Goal: Task Accomplishment & Management: Use online tool/utility

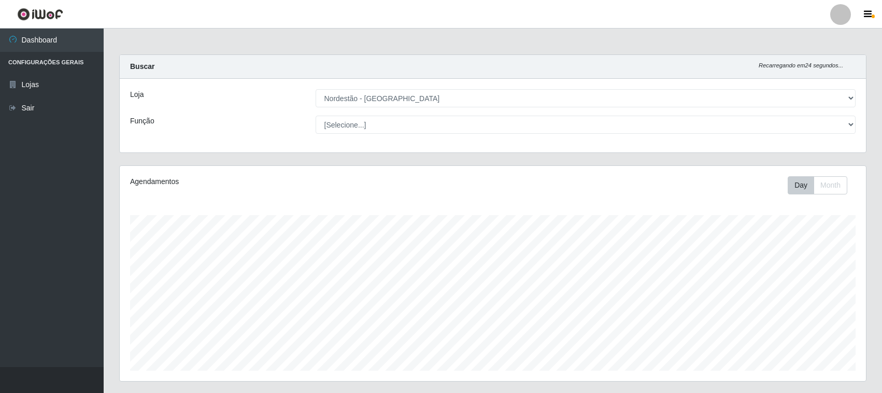
select select "420"
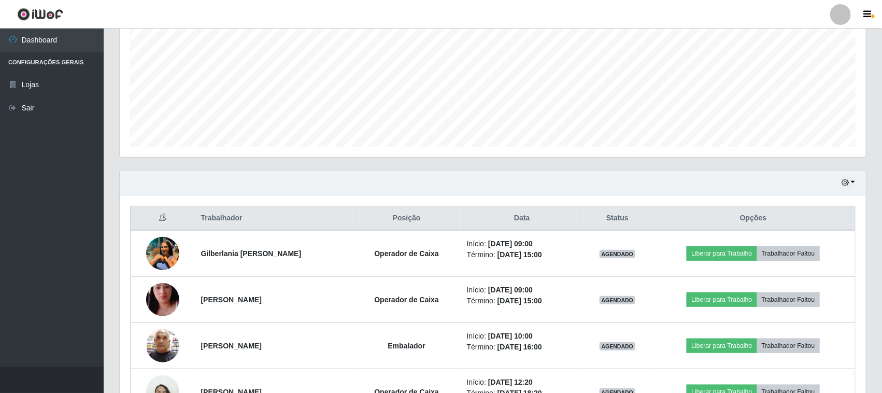
scroll to position [354, 0]
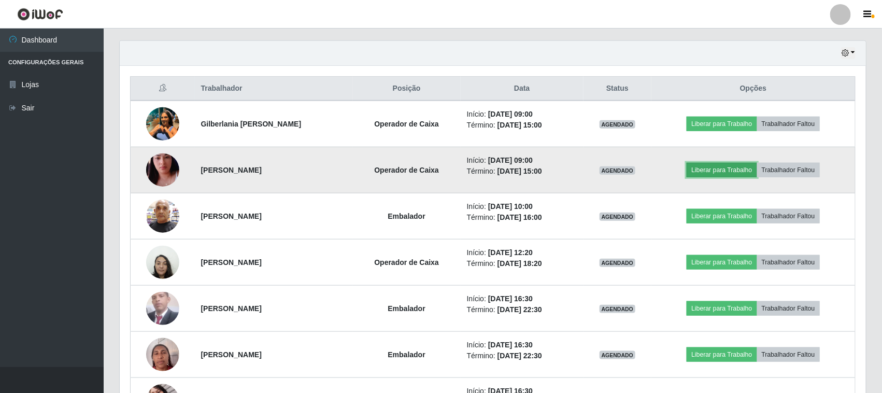
click at [722, 172] on button "Liberar para Trabalho" at bounding box center [722, 170] width 70 height 15
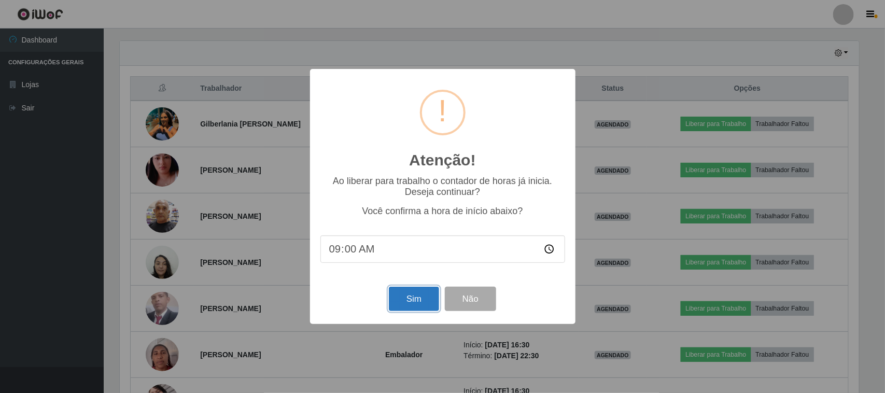
click at [405, 298] on button "Sim" at bounding box center [414, 299] width 50 height 24
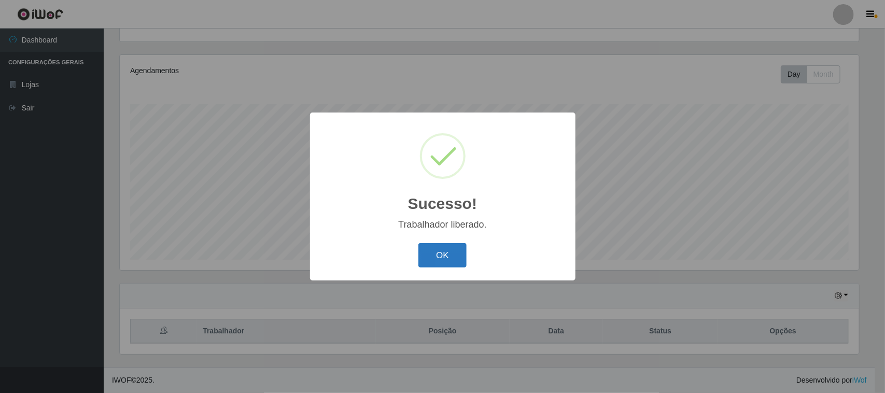
click at [440, 259] on button "OK" at bounding box center [442, 255] width 48 height 24
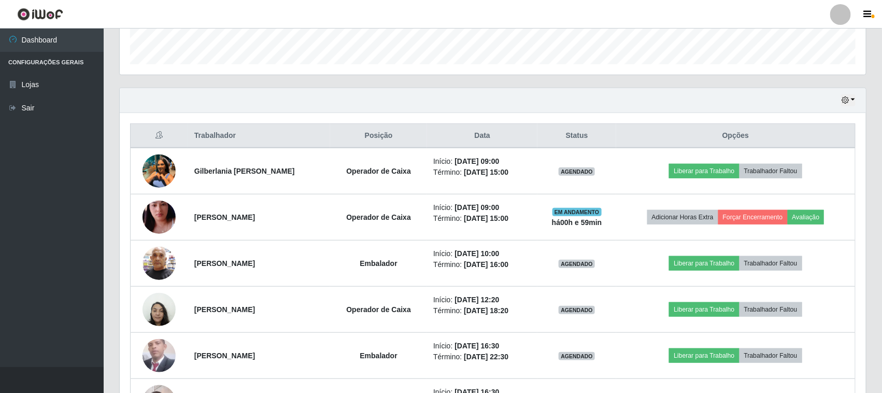
scroll to position [371, 0]
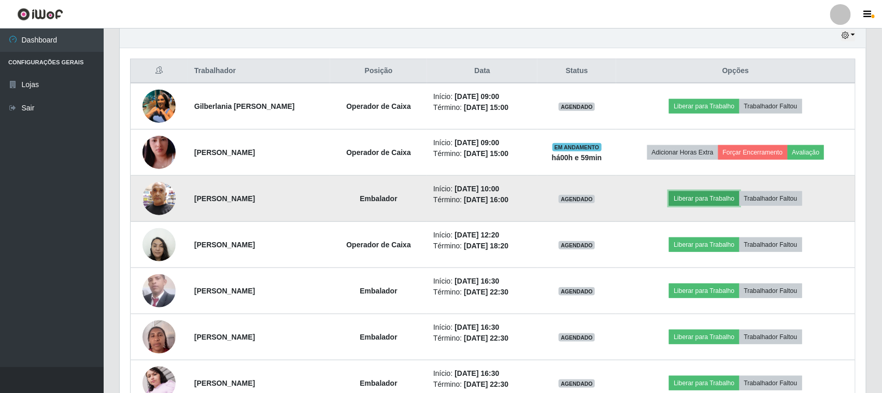
click at [709, 197] on button "Liberar para Trabalho" at bounding box center [704, 198] width 70 height 15
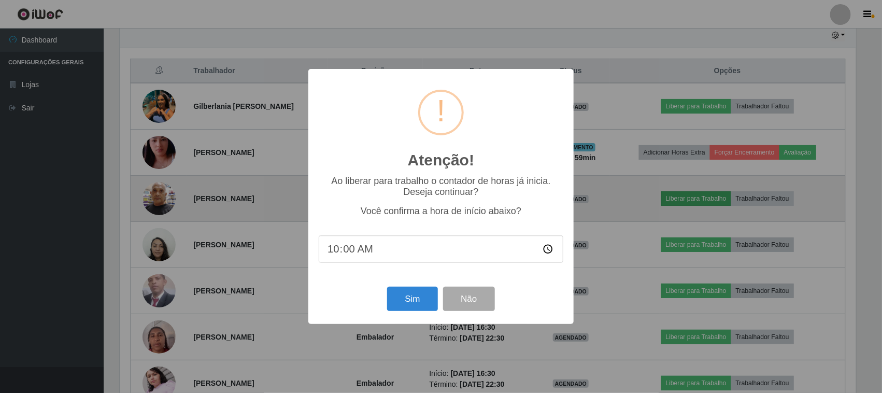
scroll to position [216, 739]
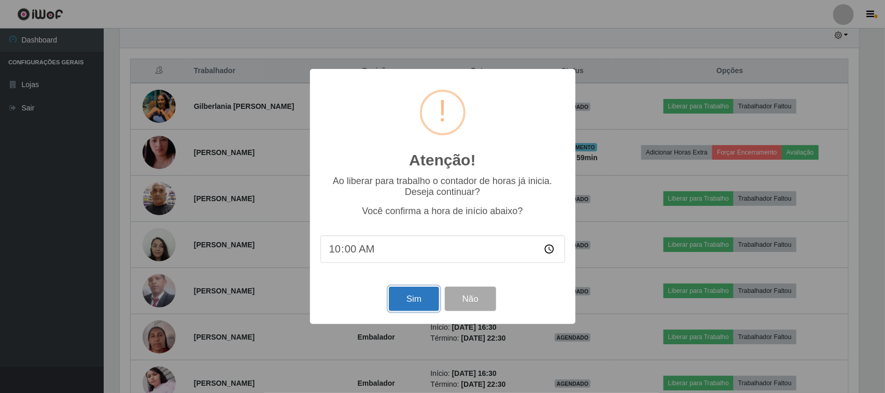
click at [415, 299] on button "Sim" at bounding box center [414, 299] width 50 height 24
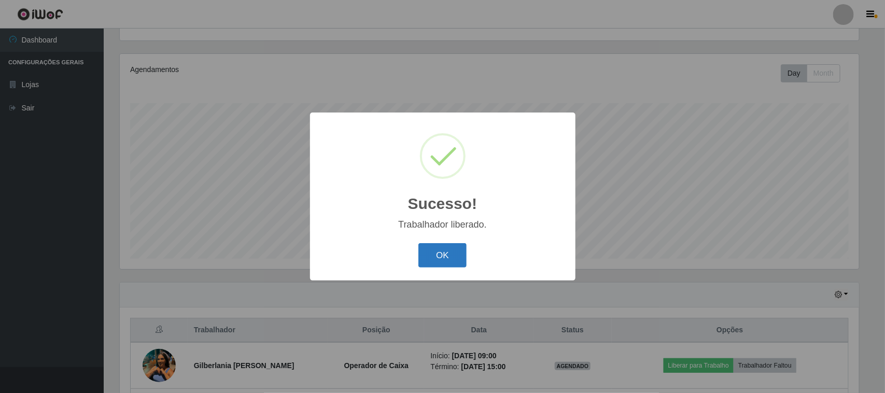
click at [455, 255] on button "OK" at bounding box center [442, 255] width 48 height 24
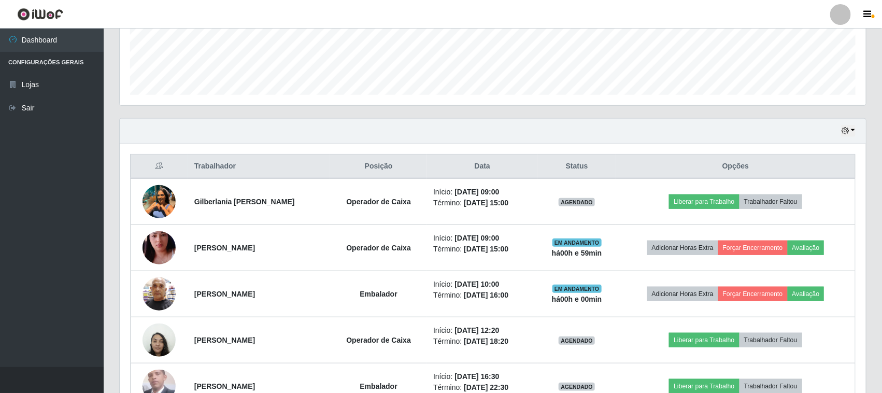
scroll to position [306, 0]
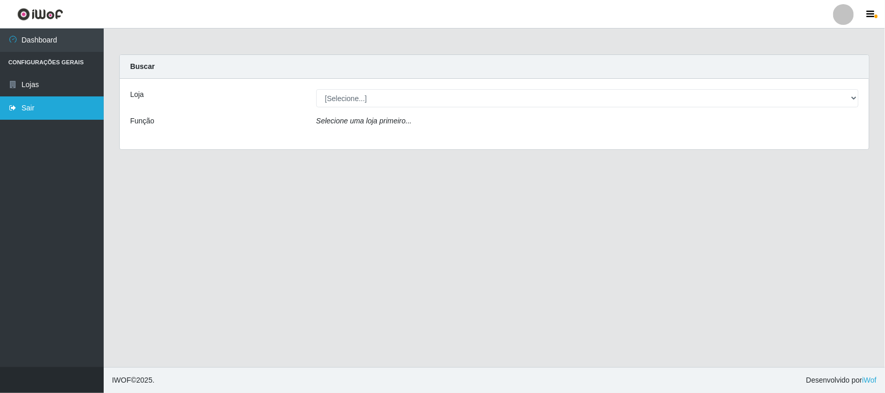
click at [22, 108] on link "Sair" at bounding box center [52, 107] width 104 height 23
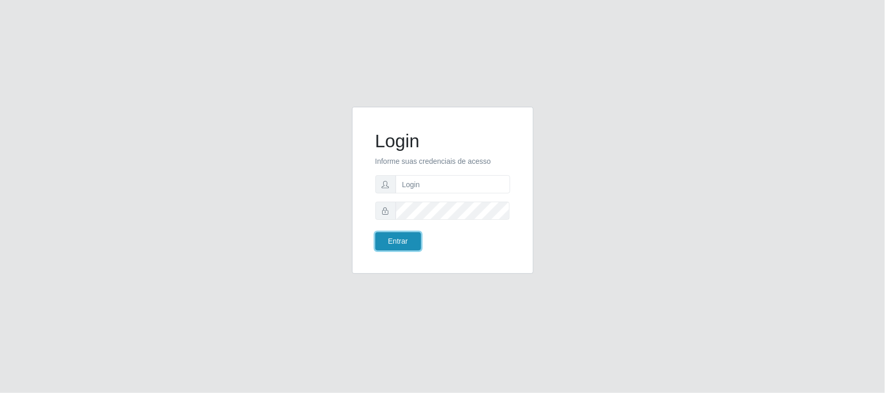
click at [399, 238] on button "Entrar" at bounding box center [398, 241] width 46 height 18
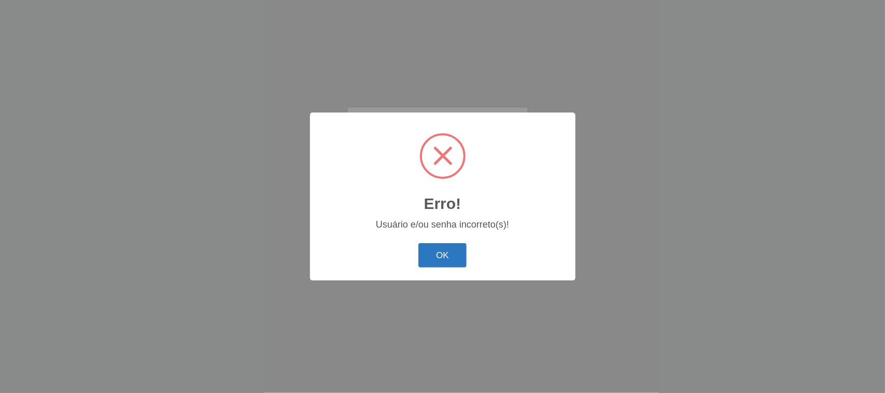
click at [444, 253] on button "OK" at bounding box center [442, 255] width 48 height 24
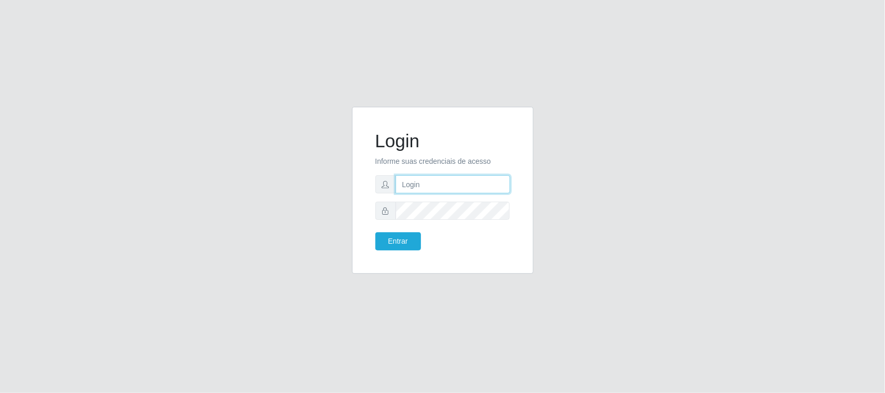
click at [429, 183] on input "text" at bounding box center [453, 184] width 115 height 18
type input "isaura@nordestao.com.br"
click at [397, 242] on button "Entrar" at bounding box center [398, 241] width 46 height 18
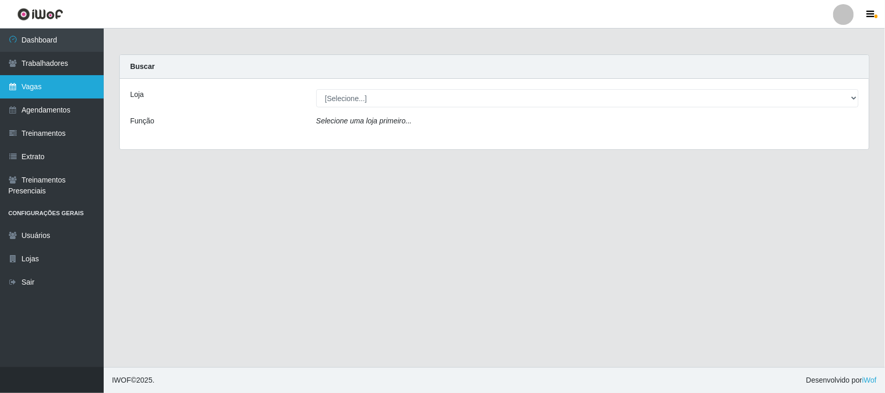
click at [43, 89] on link "Vagas" at bounding box center [52, 86] width 104 height 23
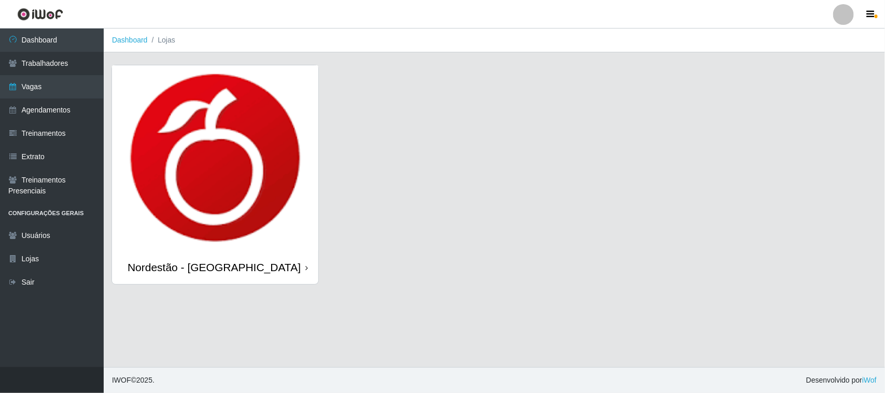
click at [223, 264] on div "Nordestão - [GEOGRAPHIC_DATA]" at bounding box center [214, 267] width 173 height 13
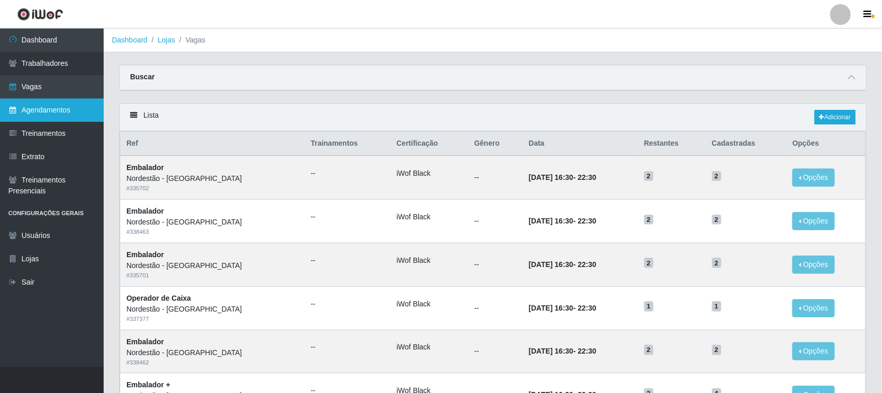
click at [50, 109] on link "Agendamentos" at bounding box center [52, 109] width 104 height 23
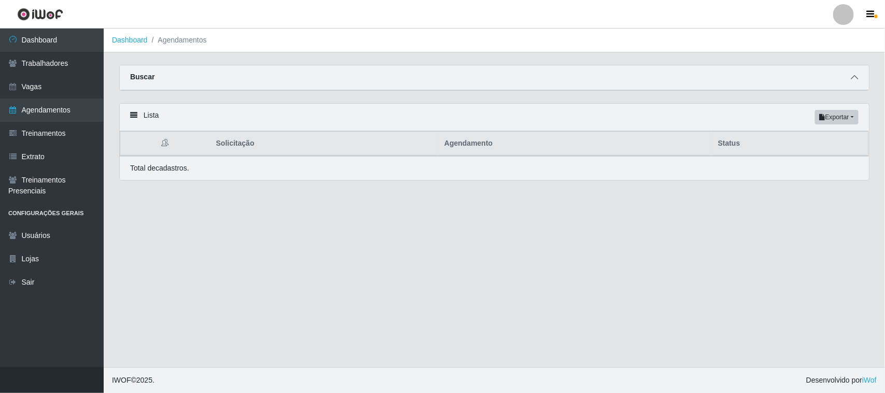
click at [851, 77] on icon at bounding box center [854, 77] width 7 height 7
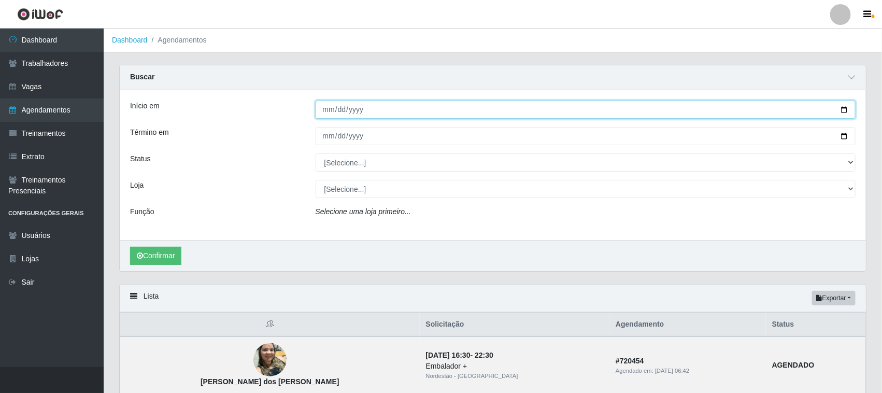
click at [845, 112] on input "Início em" at bounding box center [586, 110] width 541 height 18
type input "2025-08-28"
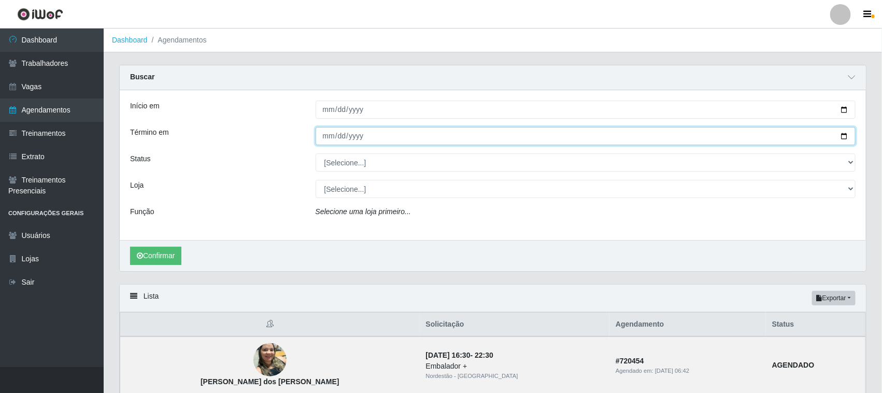
click at [843, 137] on input "Término em" at bounding box center [586, 136] width 541 height 18
type input "2025-08-28"
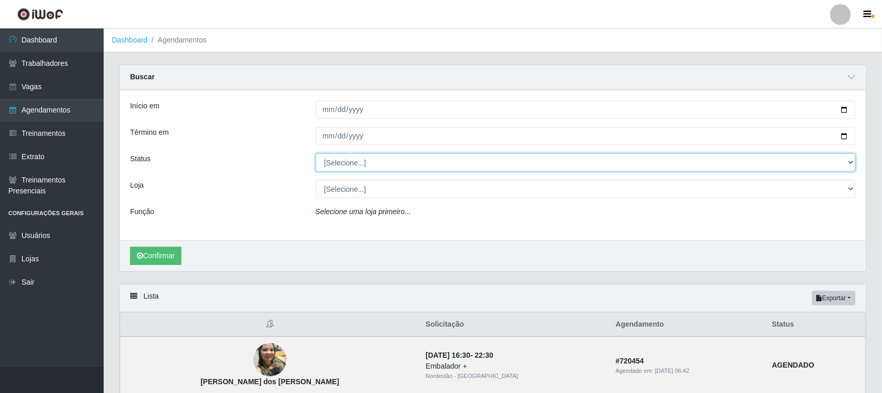
click at [850, 161] on select "[Selecione...] AGENDADO AGUARDANDO LIBERAR EM ANDAMENTO EM REVISÃO FINALIZADO C…" at bounding box center [586, 162] width 541 height 18
select select "AGENDADO"
click at [316, 154] on select "[Selecione...] AGENDADO AGUARDANDO LIBERAR EM ANDAMENTO EM REVISÃO FINALIZADO C…" at bounding box center [586, 162] width 541 height 18
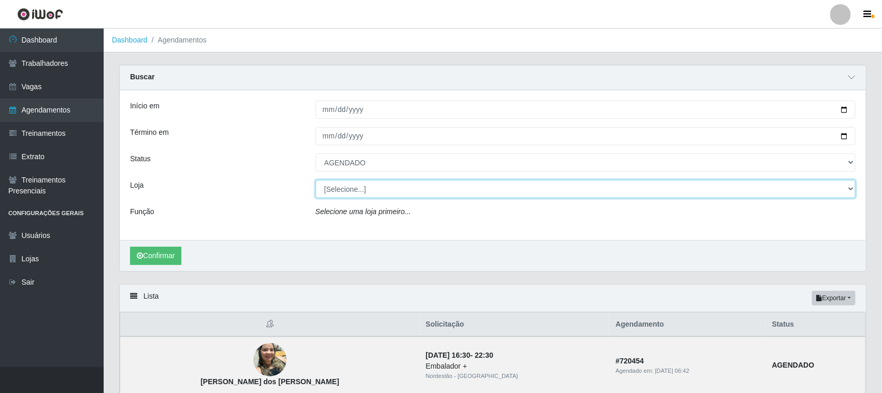
click at [848, 190] on select "[Selecione...] Nordestão - Santa Catarina" at bounding box center [586, 189] width 541 height 18
select select "420"
click at [316, 180] on select "[Selecione...] Nordestão - Santa Catarina" at bounding box center [586, 189] width 541 height 18
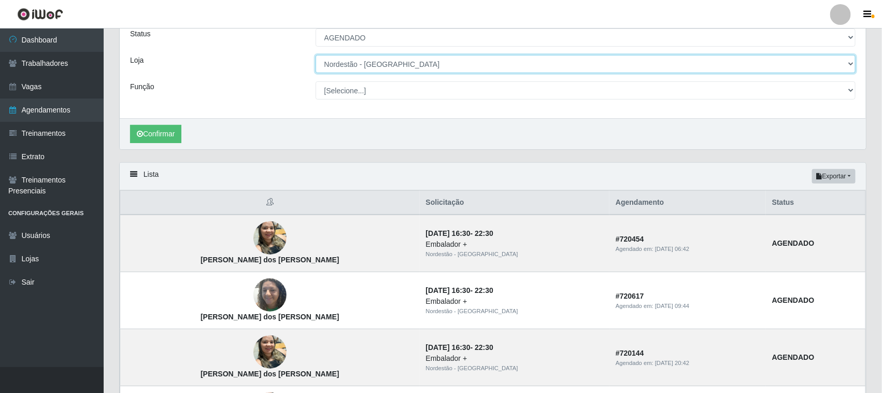
scroll to position [123, 0]
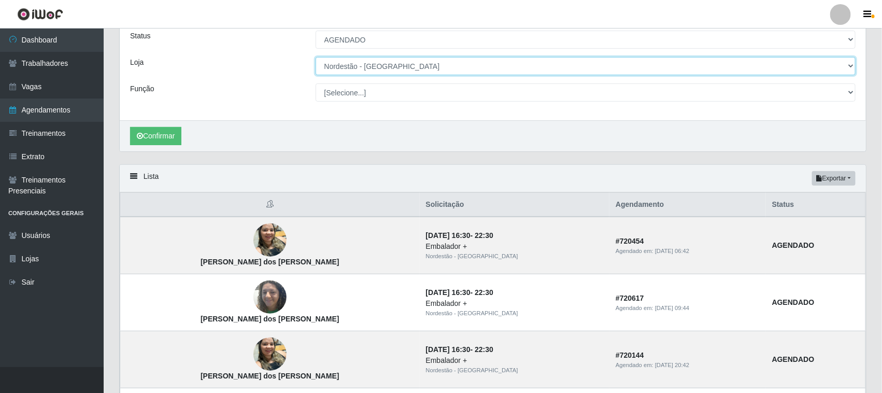
click at [848, 66] on select "[Selecione...] Nordestão - Santa Catarina" at bounding box center [586, 66] width 541 height 18
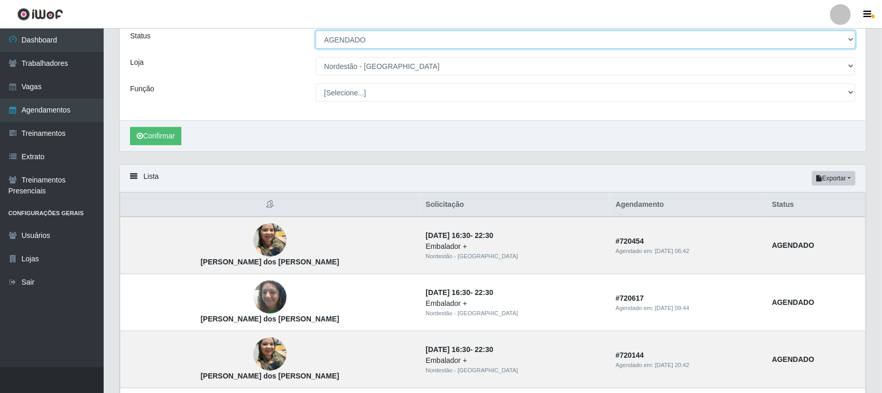
click at [847, 38] on select "[Selecione...] AGENDADO AGUARDANDO LIBERAR EM ANDAMENTO EM REVISÃO FINALIZADO C…" at bounding box center [586, 40] width 541 height 18
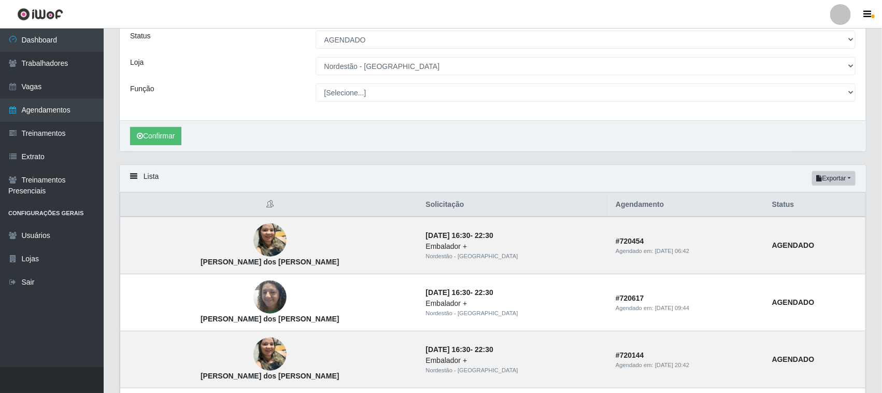
click at [240, 98] on div "Função" at bounding box center [215, 92] width 186 height 18
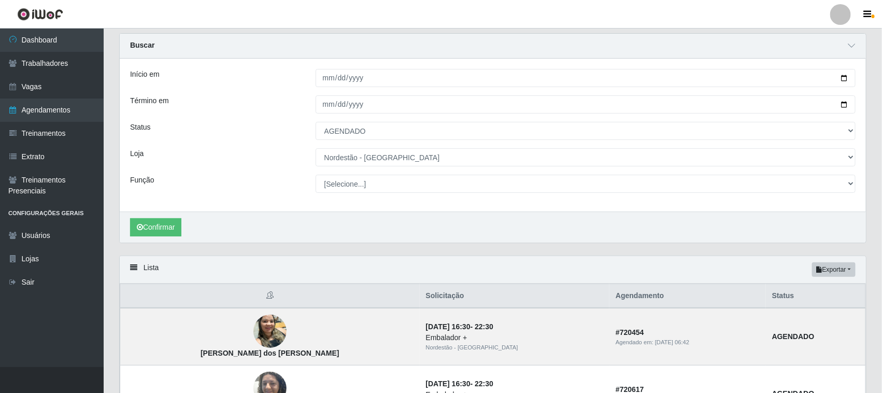
scroll to position [0, 0]
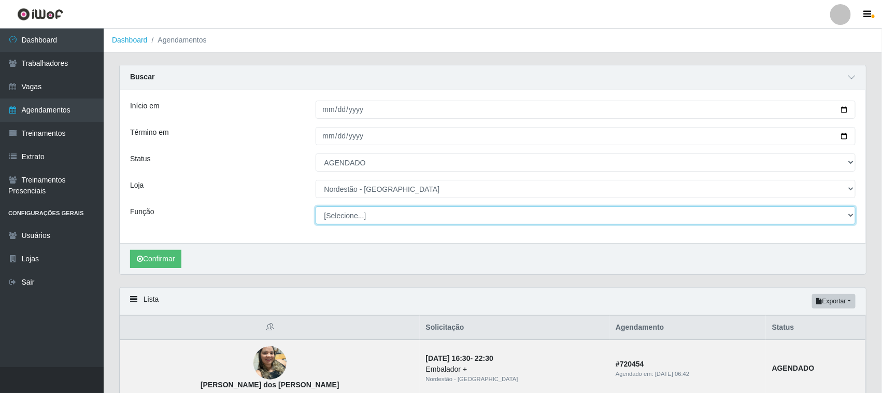
click at [851, 214] on select "[Selecione...] Embalador Embalador + Embalador ++ Operador de Caixa Operador de…" at bounding box center [586, 215] width 541 height 18
select select "22"
click at [316, 207] on select "[Selecione...] Embalador Embalador + Embalador ++ Operador de Caixa Operador de…" at bounding box center [586, 215] width 541 height 18
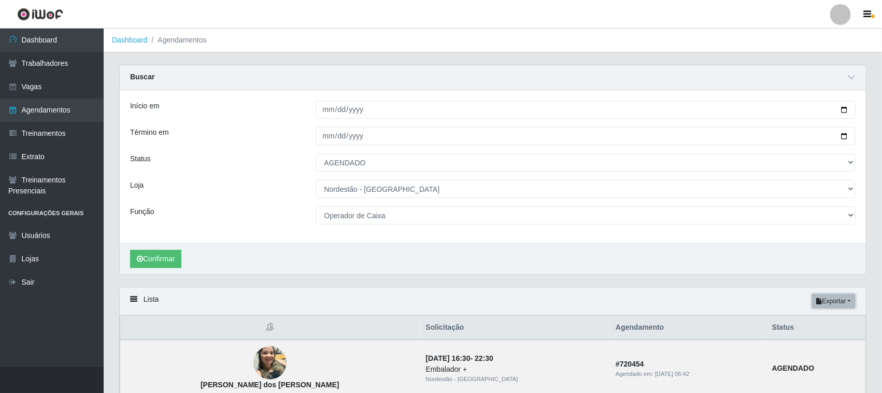
click at [836, 302] on button "Exportar" at bounding box center [834, 301] width 44 height 15
click at [612, 317] on th "Agendamento" at bounding box center [688, 328] width 157 height 24
click at [161, 257] on button "Confirmar" at bounding box center [155, 259] width 51 height 18
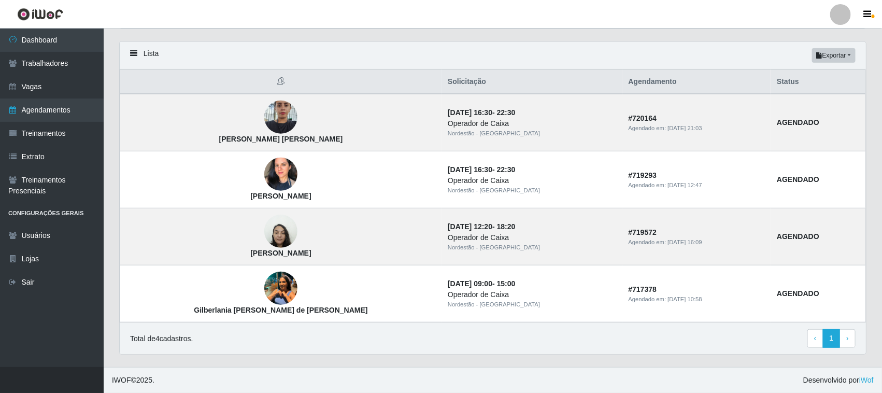
scroll to position [247, 0]
click at [58, 63] on link "Trabalhadores" at bounding box center [52, 63] width 104 height 23
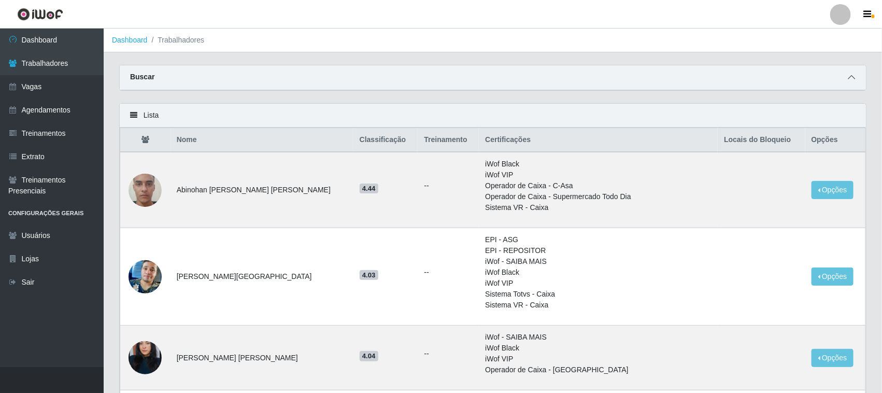
click at [853, 77] on icon at bounding box center [851, 77] width 7 height 7
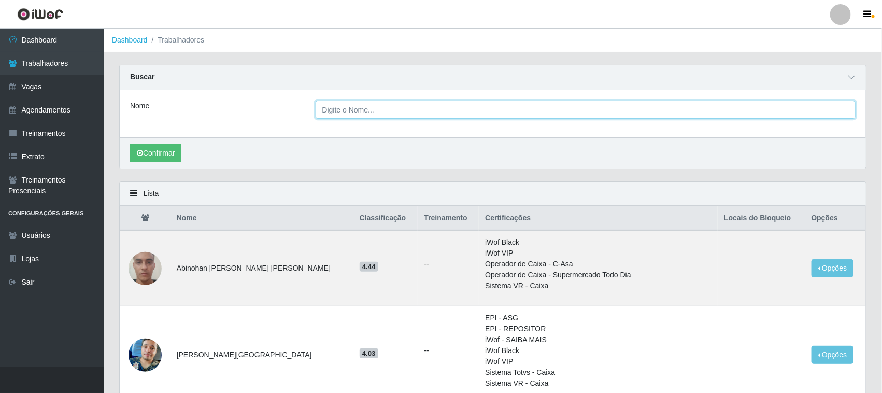
click at [375, 110] on input "Nome" at bounding box center [586, 110] width 541 height 18
click at [325, 110] on input "gilberdilandia" at bounding box center [586, 110] width 541 height 18
click at [167, 152] on button "Confirmar" at bounding box center [155, 153] width 51 height 18
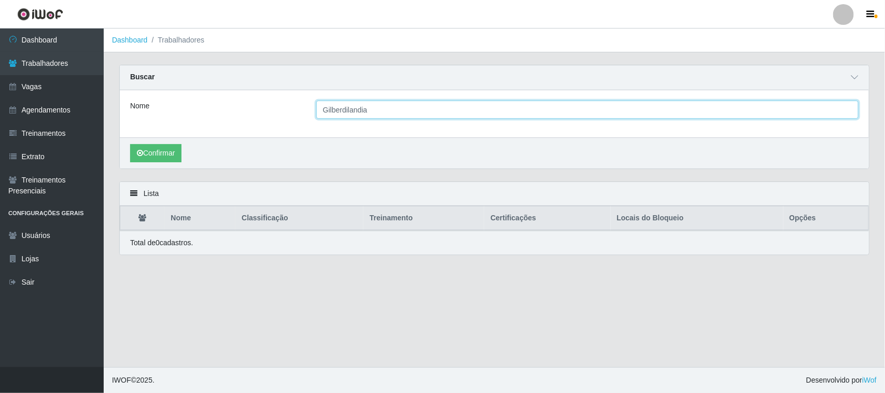
click at [371, 108] on input "Gilberdilandia" at bounding box center [587, 110] width 542 height 18
type input "G"
type input "Gilberlania"
click at [165, 153] on button "Confirmar" at bounding box center [155, 153] width 51 height 18
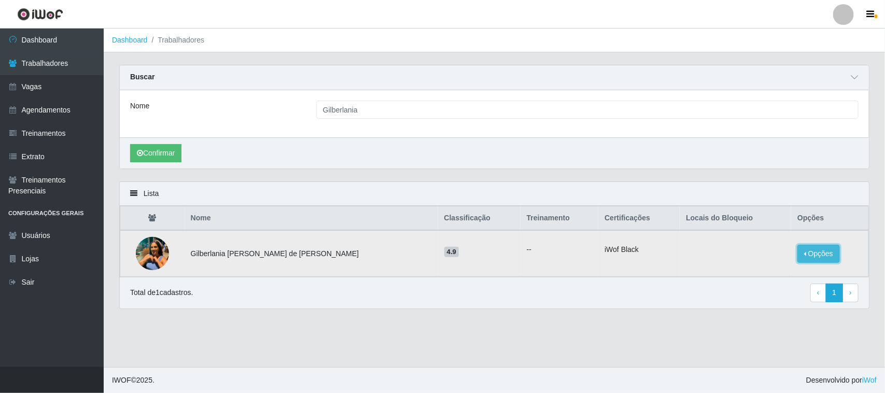
click at [816, 255] on button "Opções" at bounding box center [818, 254] width 43 height 18
click at [757, 240] on button "Bloquear - Empresa" at bounding box center [753, 242] width 83 height 22
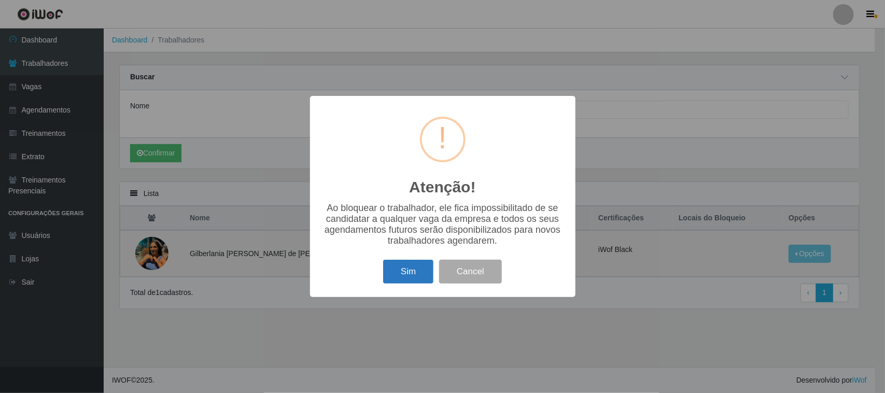
click at [402, 278] on button "Sim" at bounding box center [408, 272] width 50 height 24
